Goal: Task Accomplishment & Management: Use online tool/utility

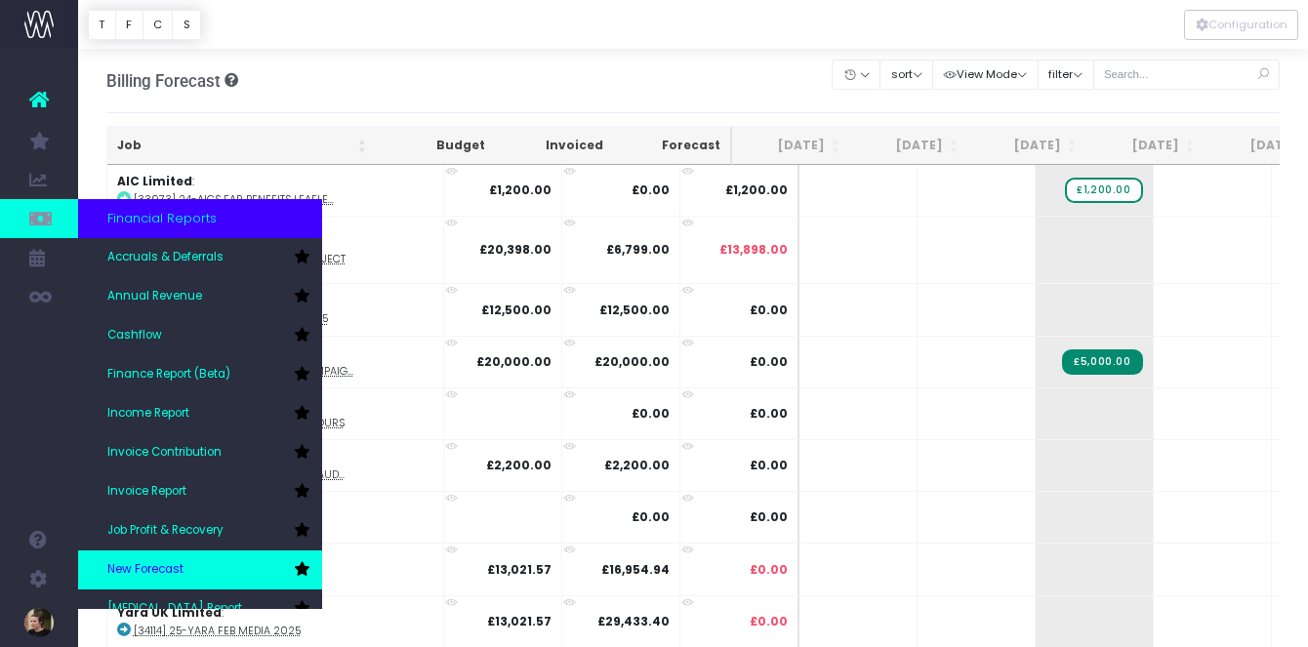
click at [143, 572] on span "New Forecast" at bounding box center [145, 570] width 76 height 18
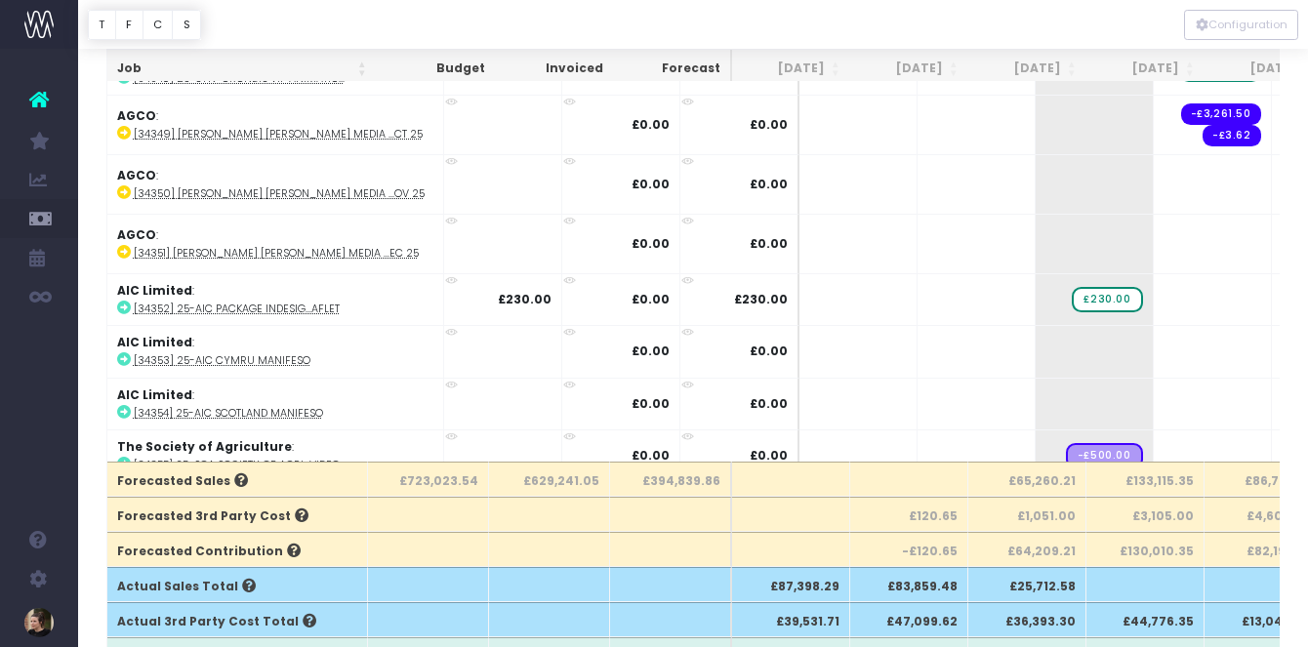
scroll to position [199, 0]
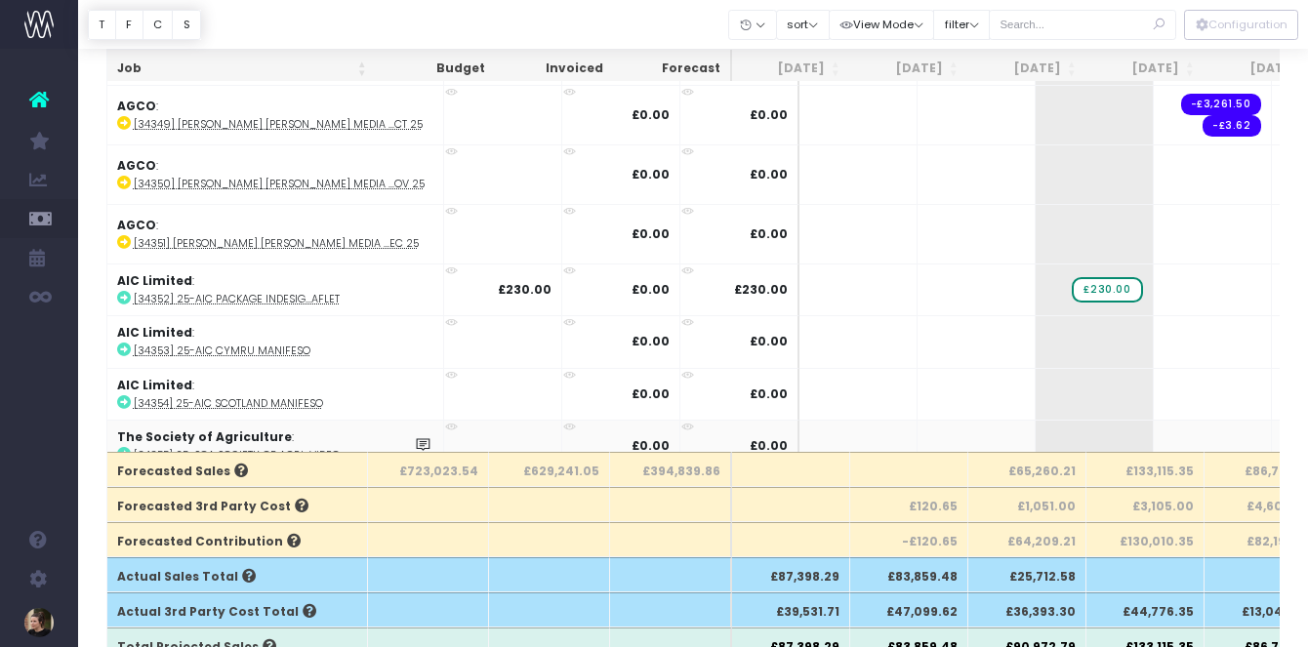
drag, startPoint x: 1036, startPoint y: 426, endPoint x: 1233, endPoint y: 419, distance: 197.3
click at [1272, 422] on span "+" at bounding box center [1301, 446] width 59 height 51
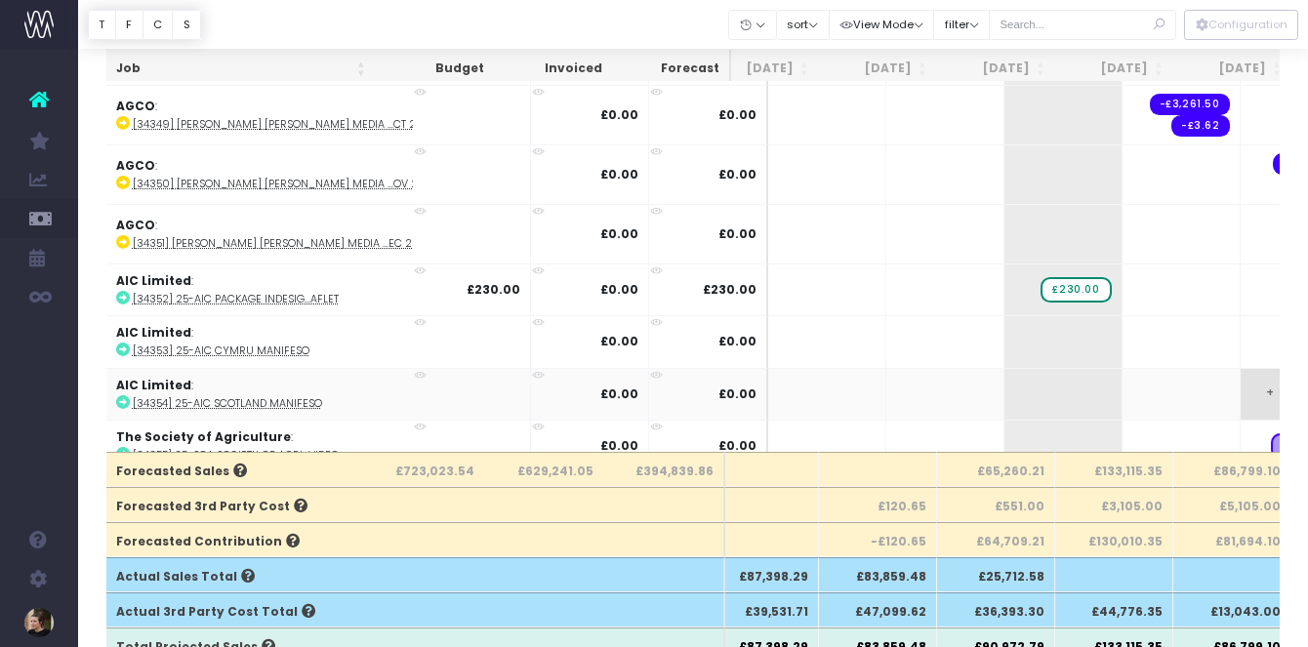
click at [1241, 369] on span "+" at bounding box center [1270, 394] width 59 height 51
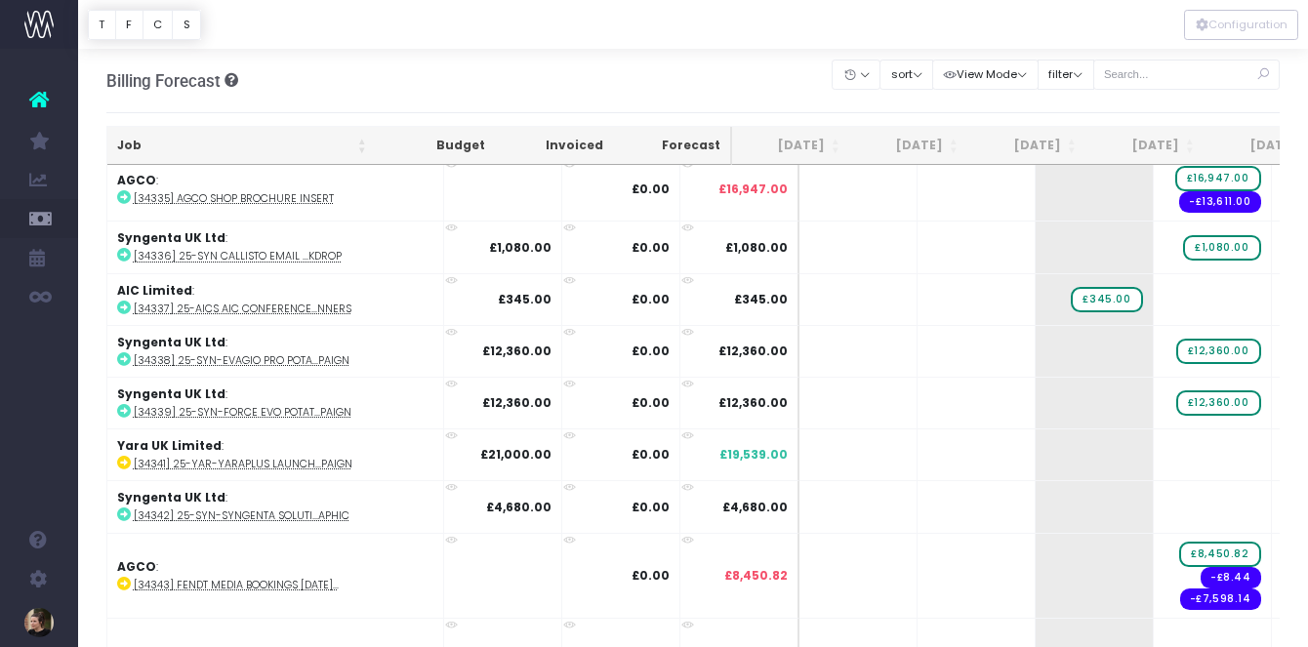
scroll to position [9104, 0]
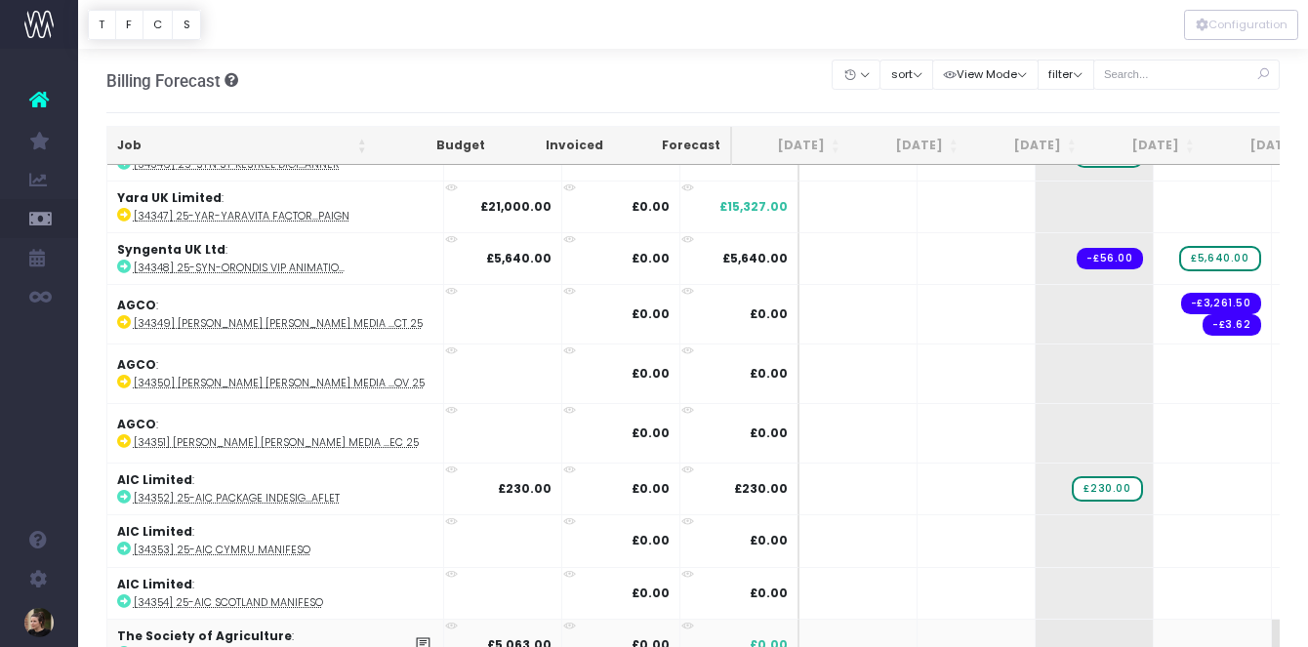
click at [1272, 621] on span "+" at bounding box center [1301, 645] width 59 height 51
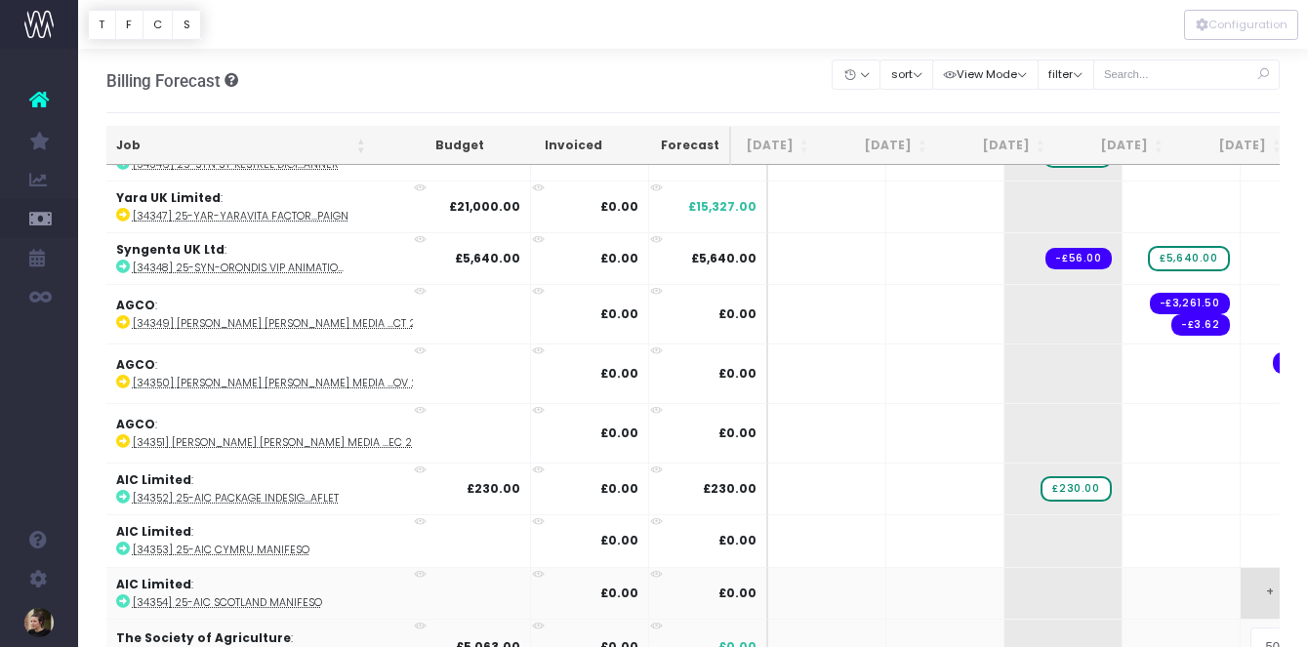
click at [1231, 552] on body "Oh my... this is bad. [PERSON_NAME] wasn't able to load this page. Please conta…" at bounding box center [654, 323] width 1308 height 647
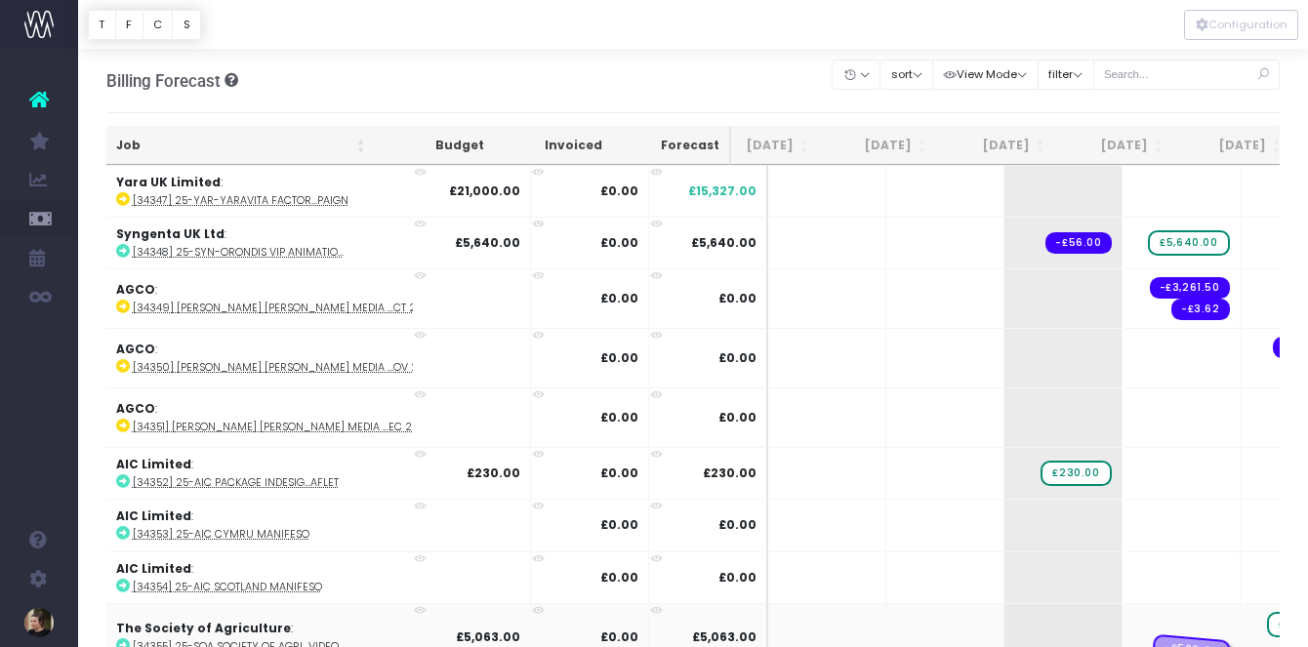
drag, startPoint x: 1242, startPoint y: 630, endPoint x: 1149, endPoint y: 615, distance: 93.9
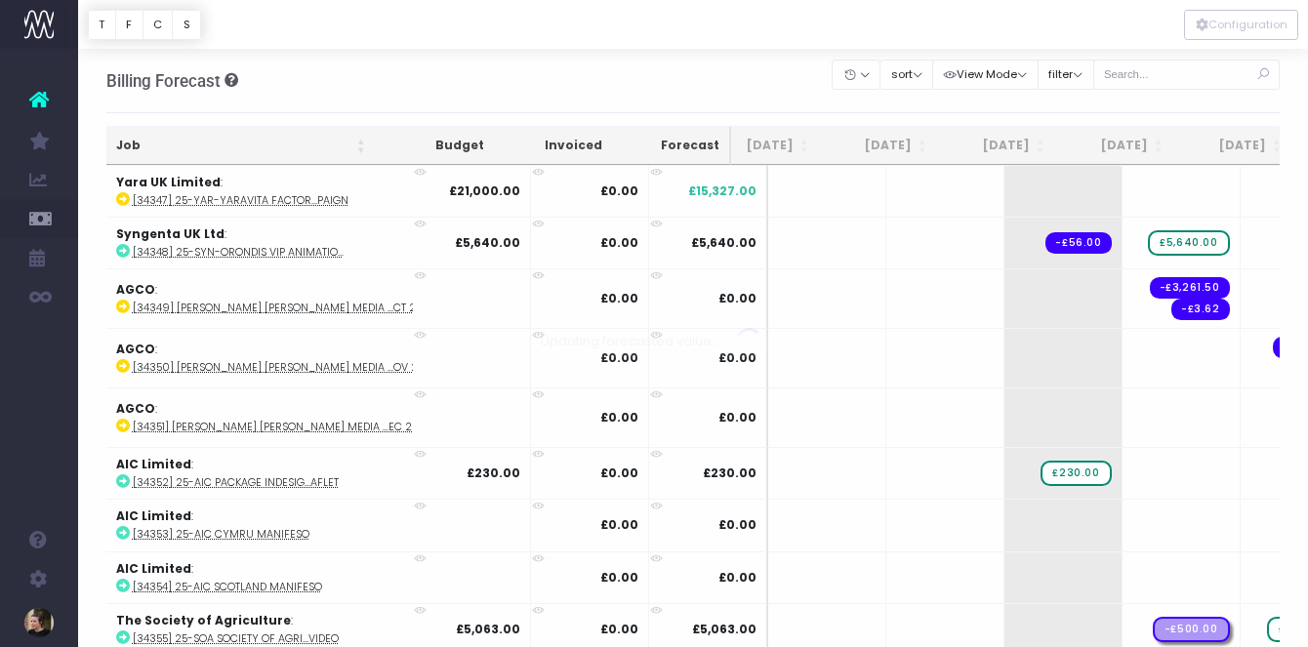
scroll to position [9104, 31]
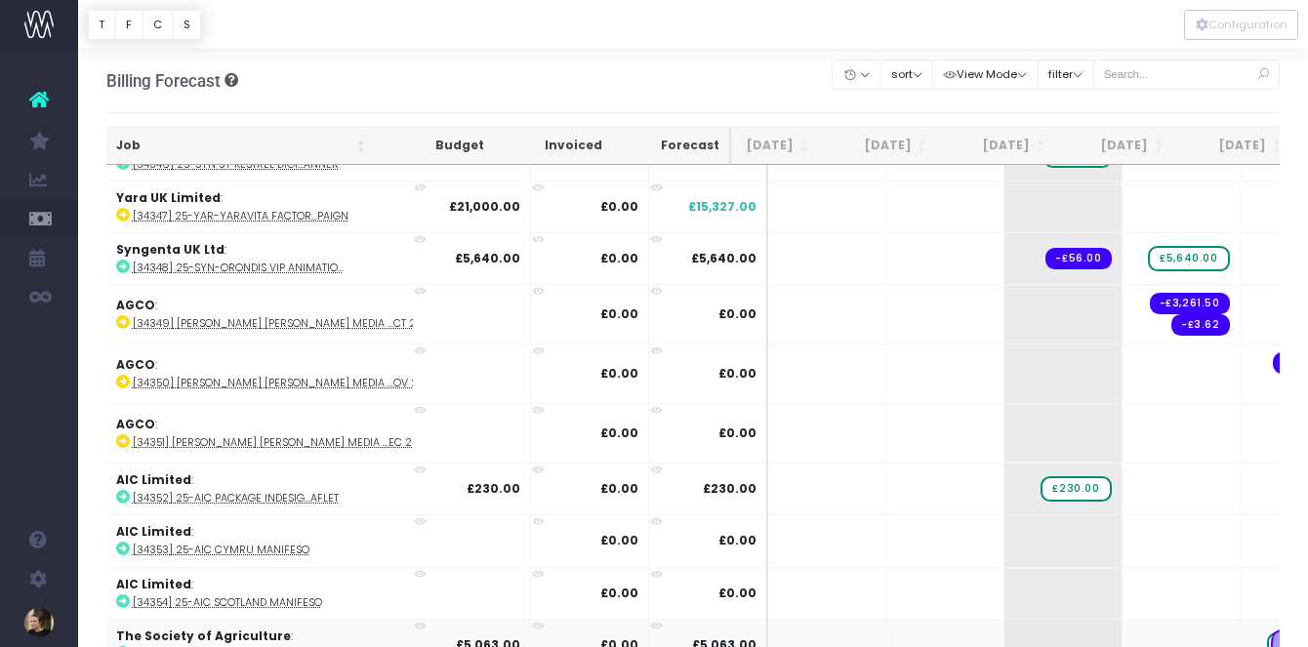
drag, startPoint x: 1137, startPoint y: 627, endPoint x: 1226, endPoint y: 627, distance: 88.8
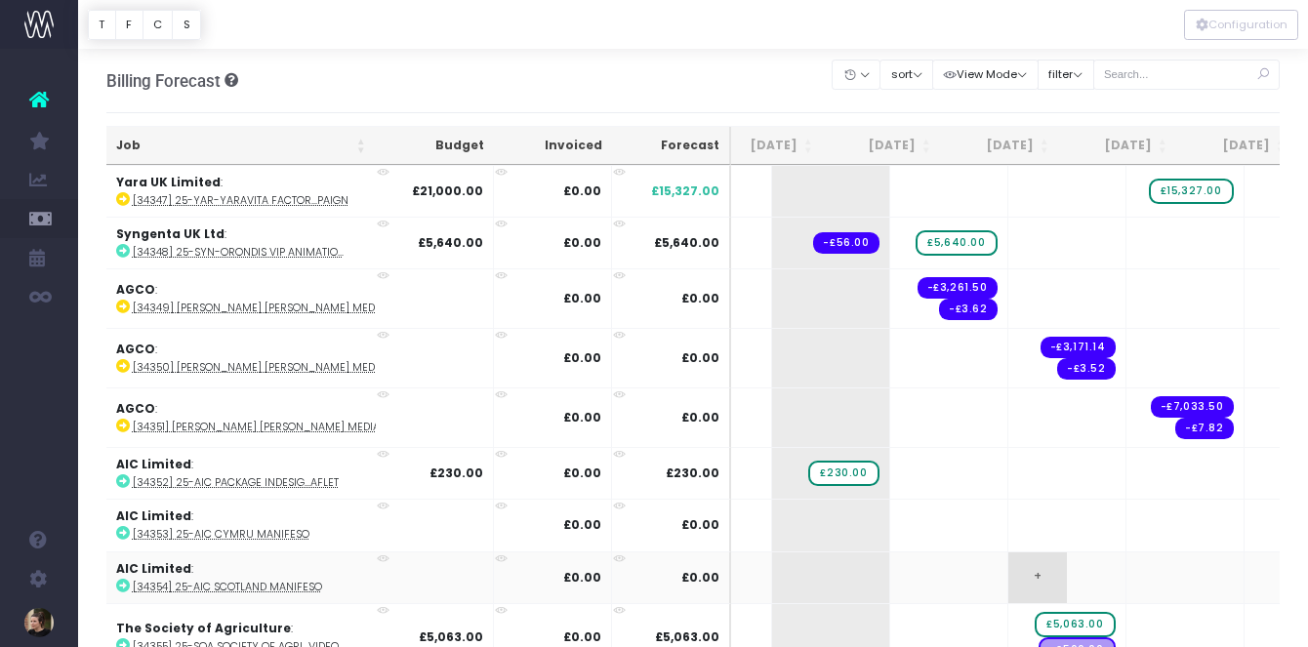
scroll to position [0, 0]
